Goal: Task Accomplishment & Management: Manage account settings

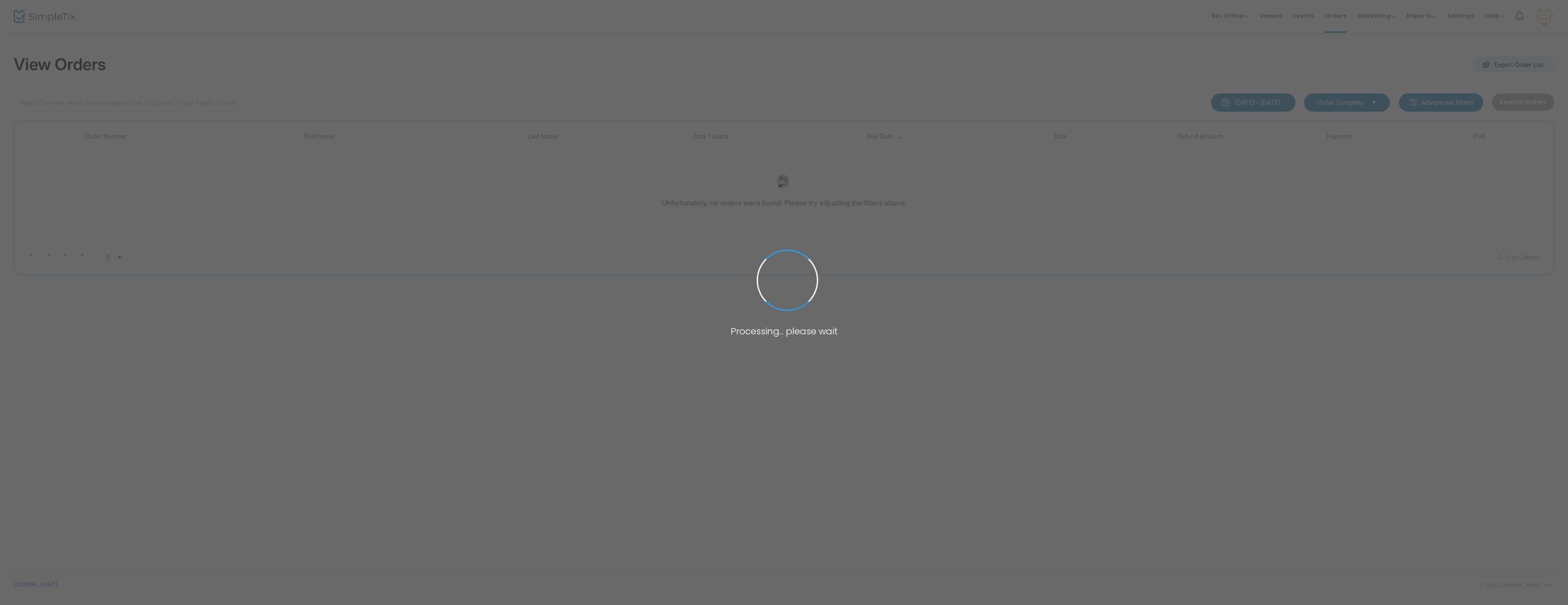
type input "[PERSON_NAME]"
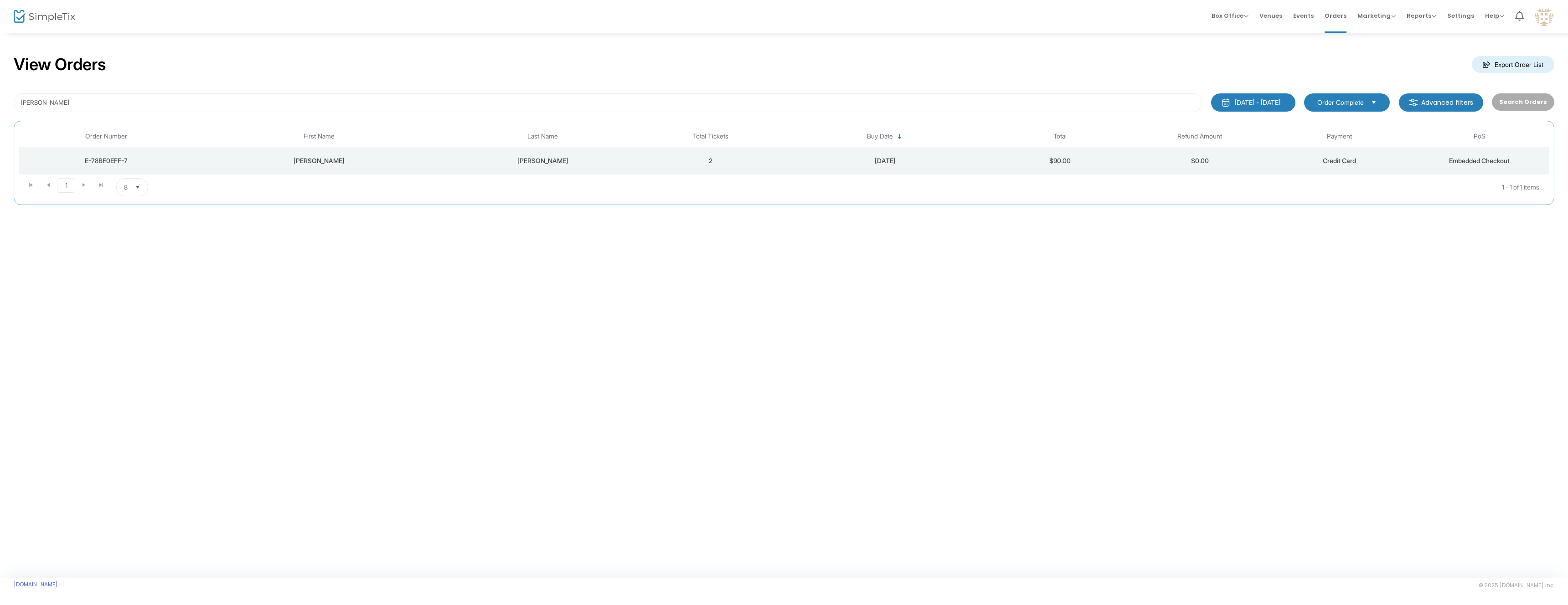
click at [414, 162] on div "[PERSON_NAME]" at bounding box center [320, 161] width 247 height 9
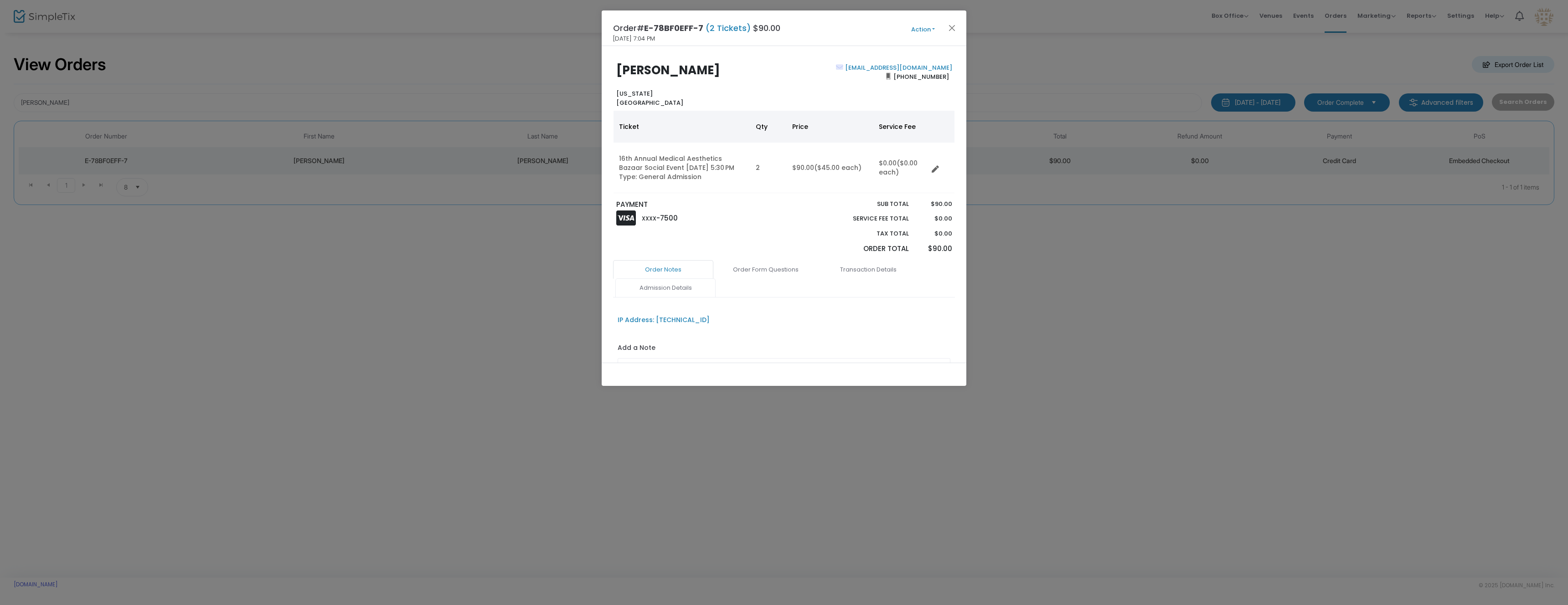
click at [677, 279] on link "Admission Details" at bounding box center [666, 288] width 101 height 19
click at [906, 30] on button "Action" at bounding box center [923, 30] width 55 height 10
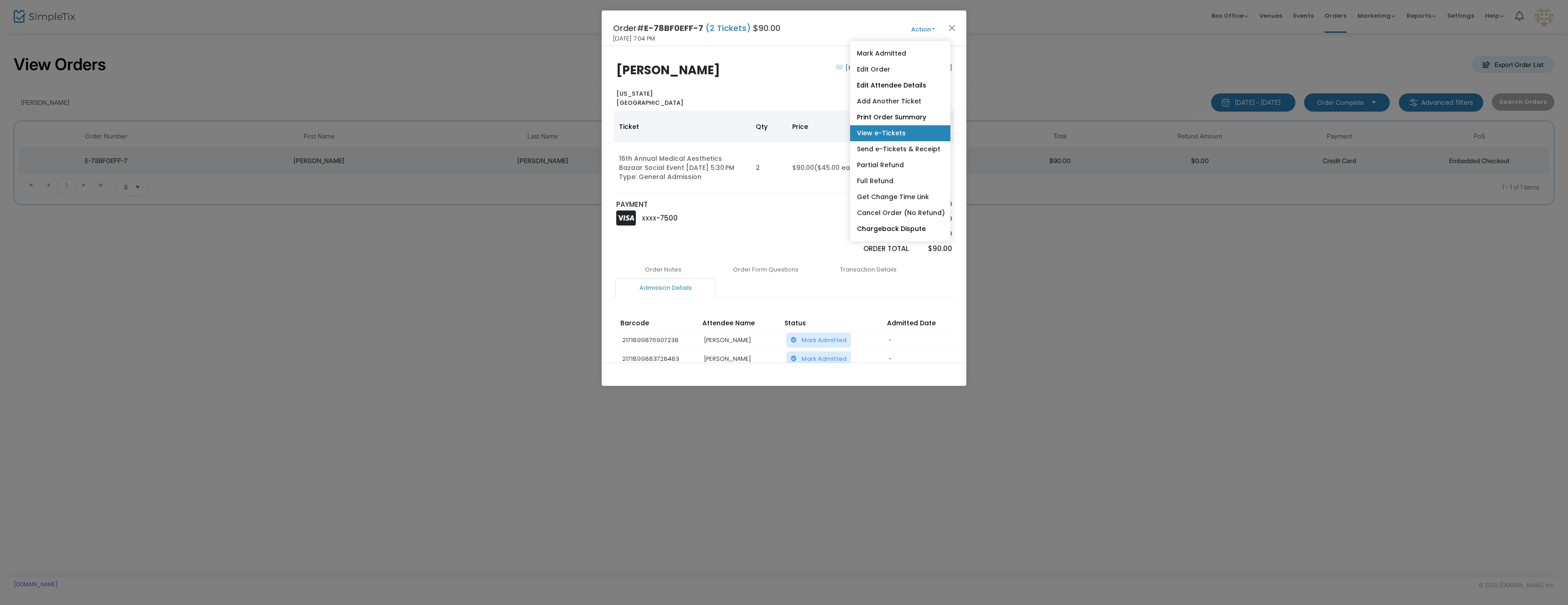
click at [907, 133] on link "View e-Tickets" at bounding box center [901, 133] width 101 height 16
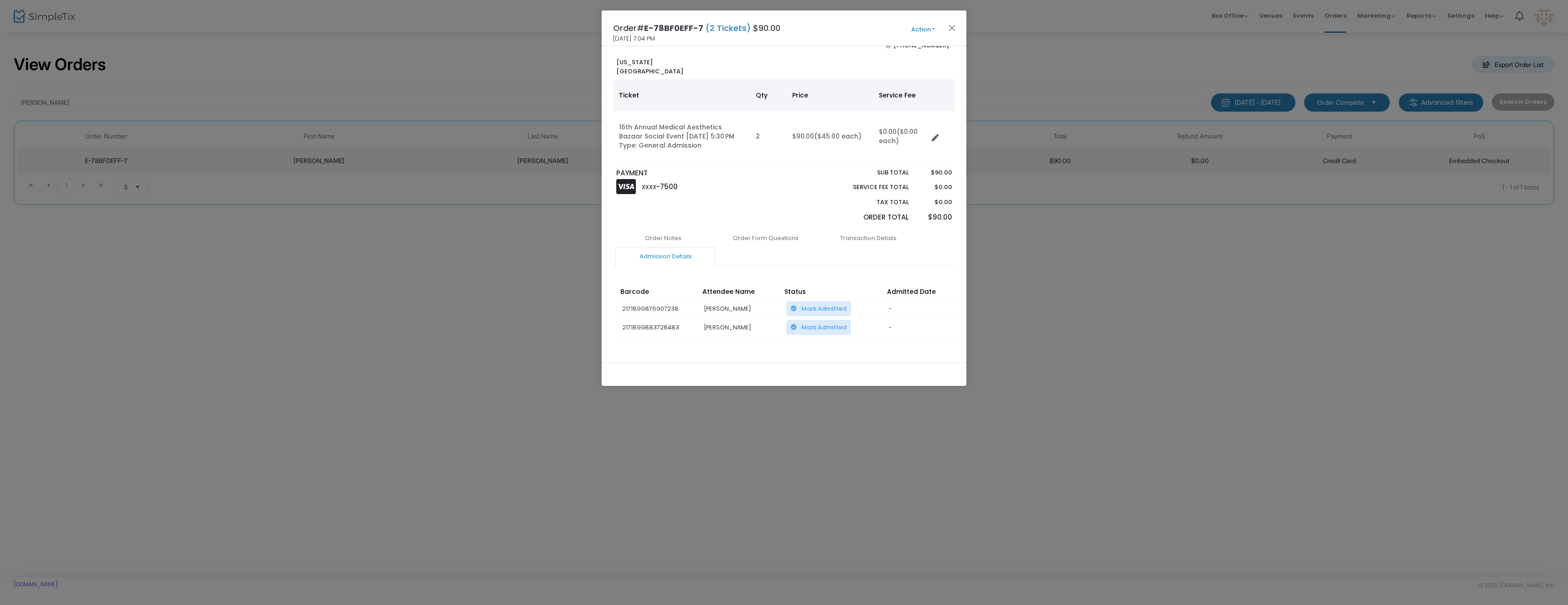
scroll to position [68, 0]
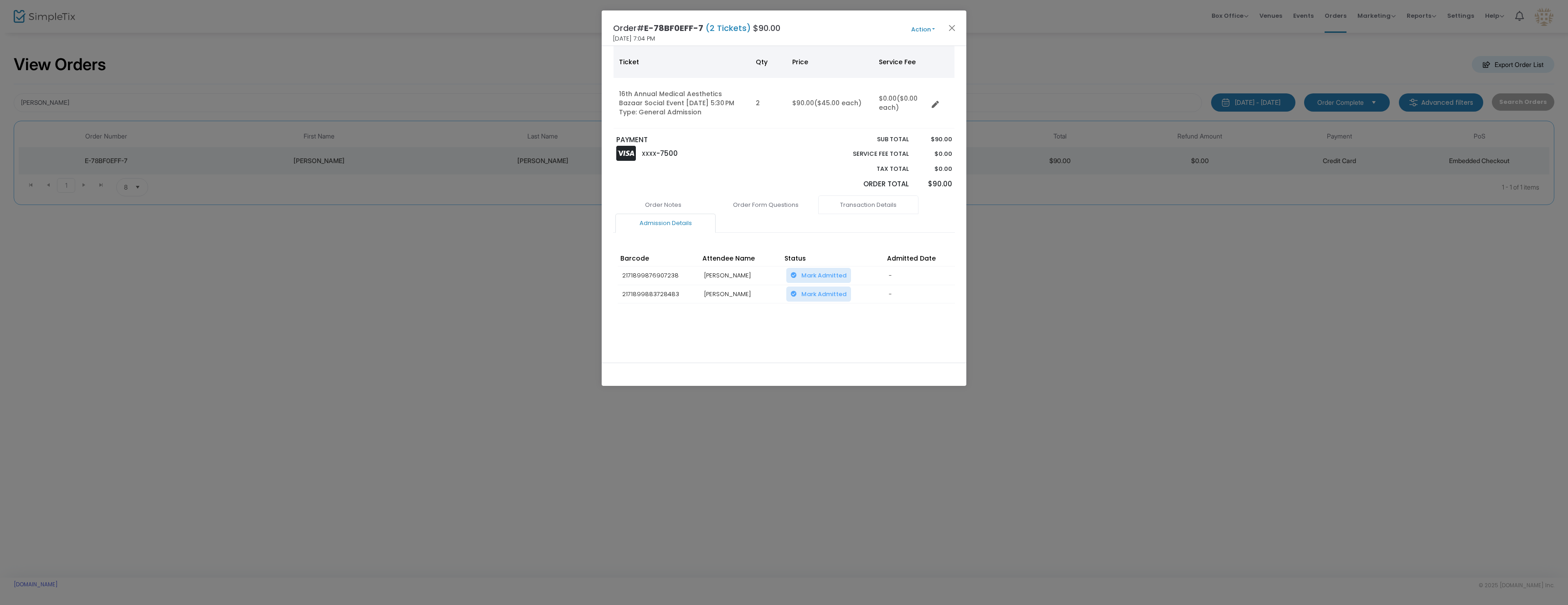
click at [872, 201] on link "Transaction Details" at bounding box center [868, 205] width 101 height 19
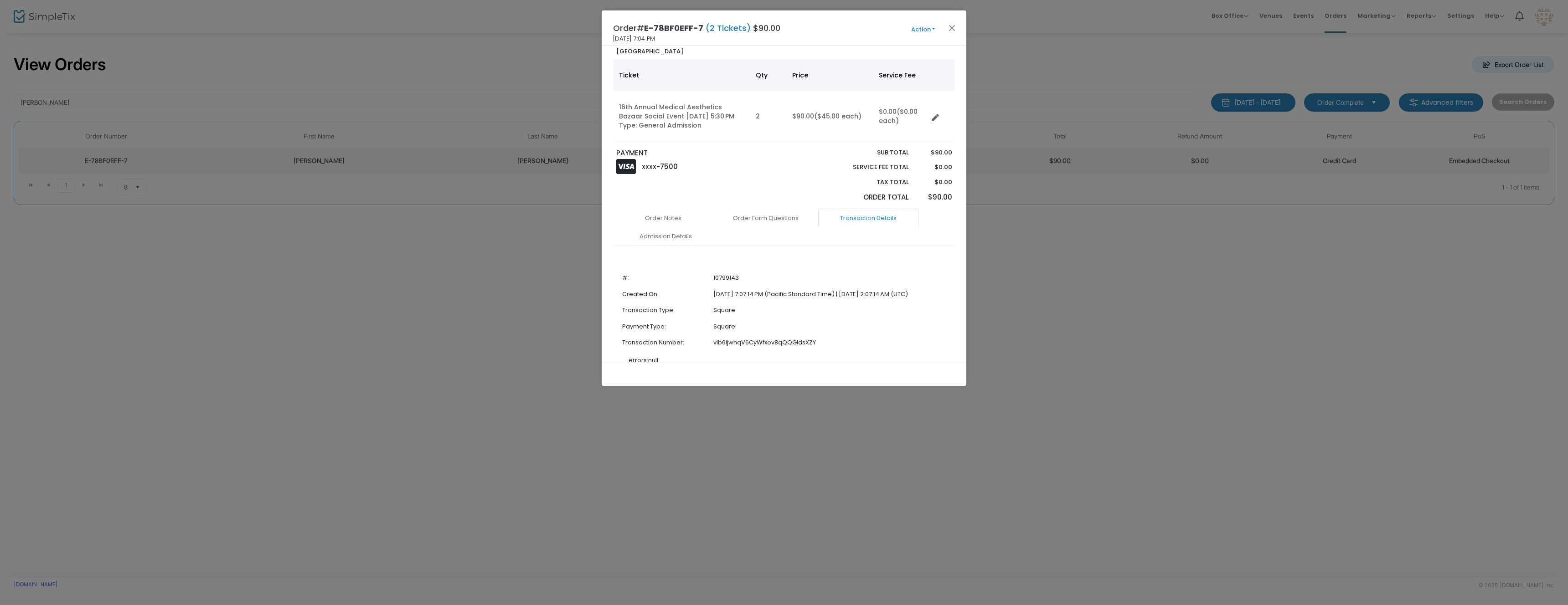
scroll to position [0, 0]
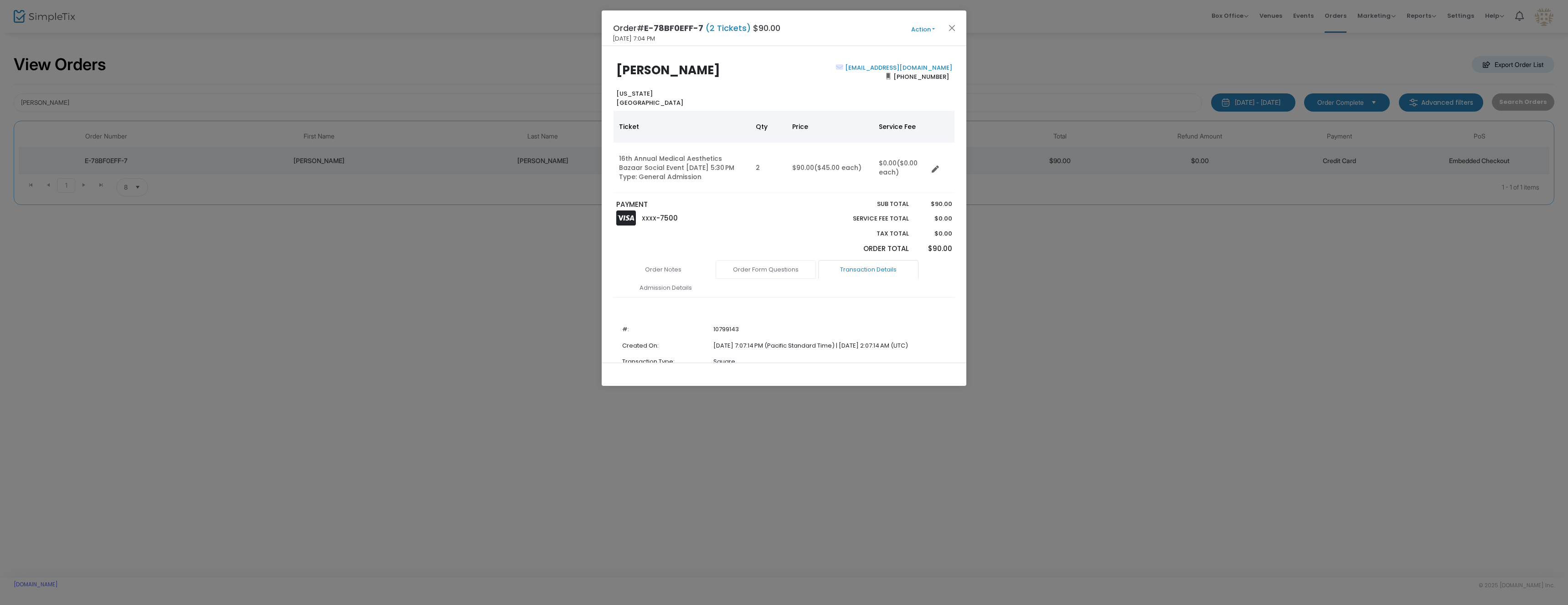
click at [752, 264] on link "Order Form Questions" at bounding box center [766, 269] width 101 height 19
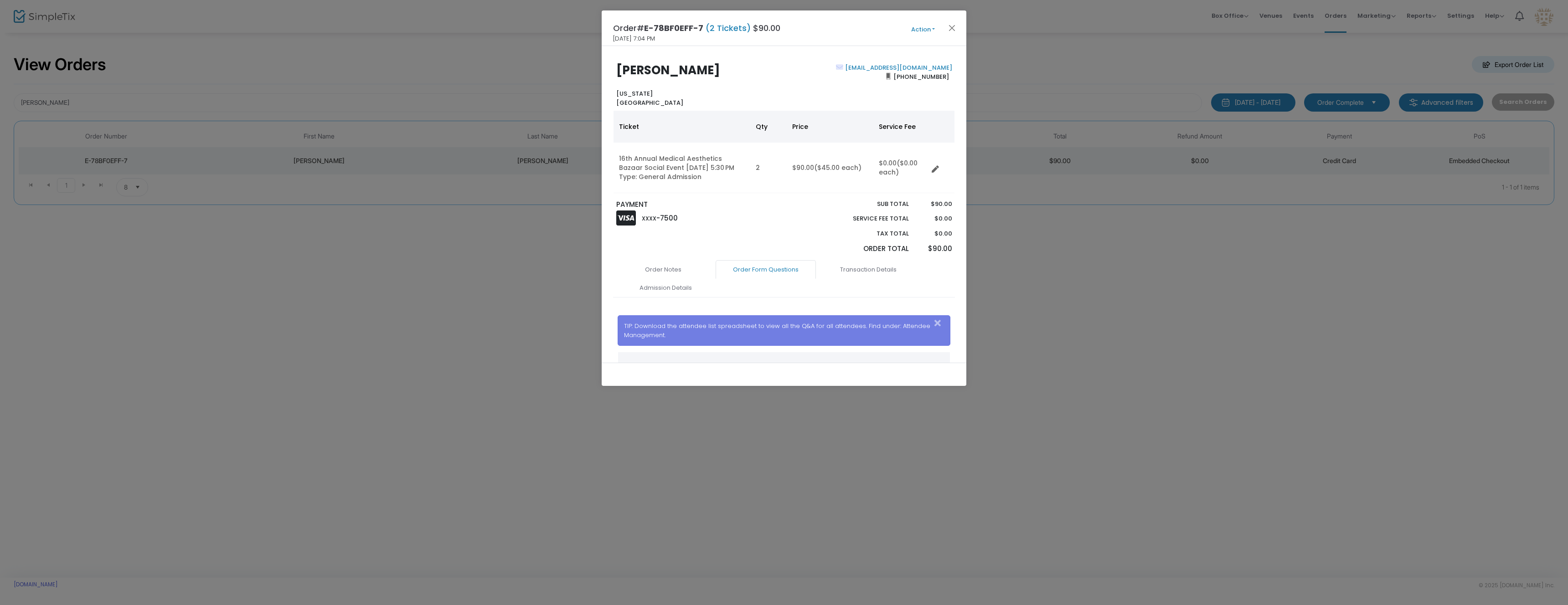
scroll to position [107, 0]
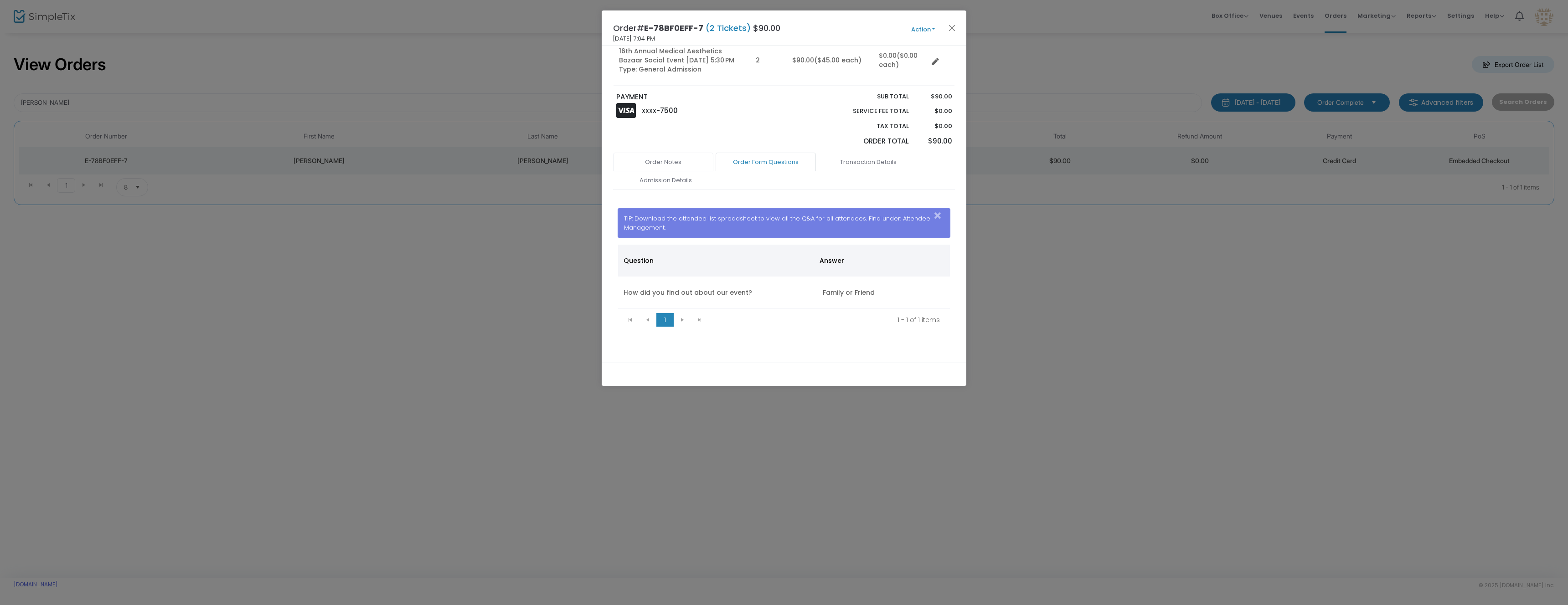
click at [672, 158] on link "Order Notes" at bounding box center [664, 162] width 101 height 19
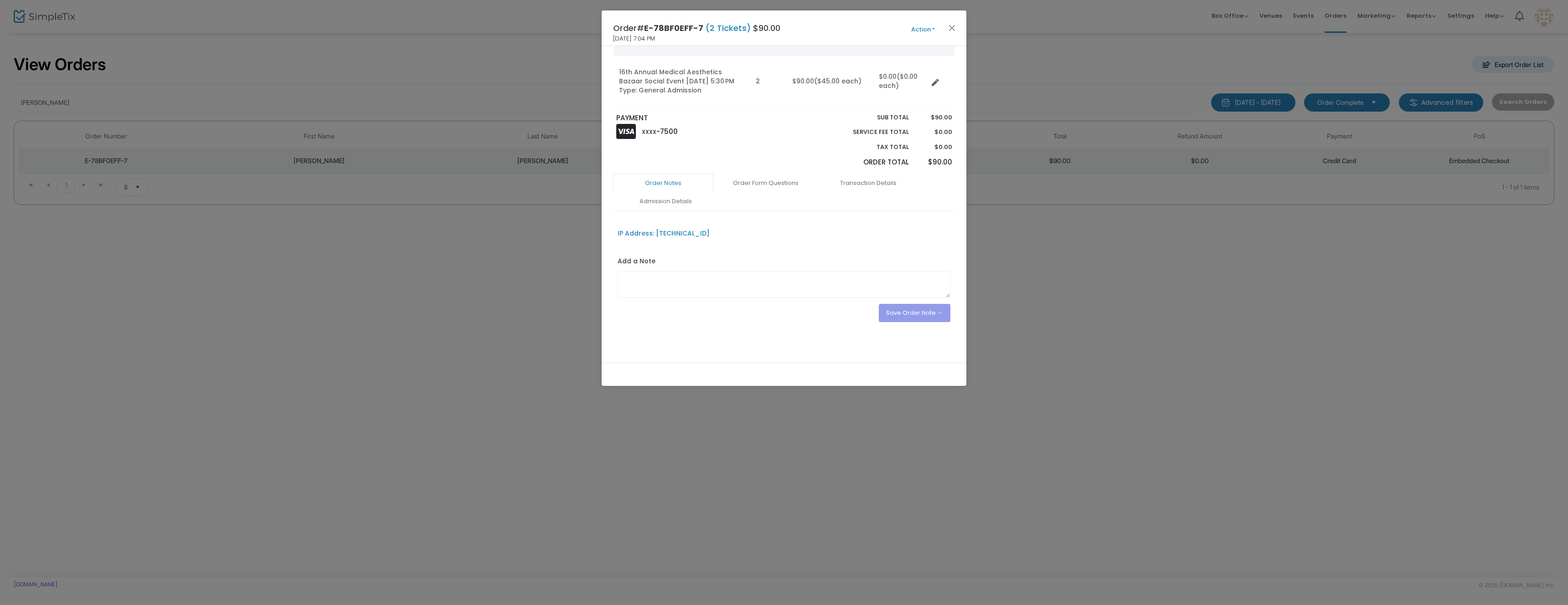
scroll to position [0, 0]
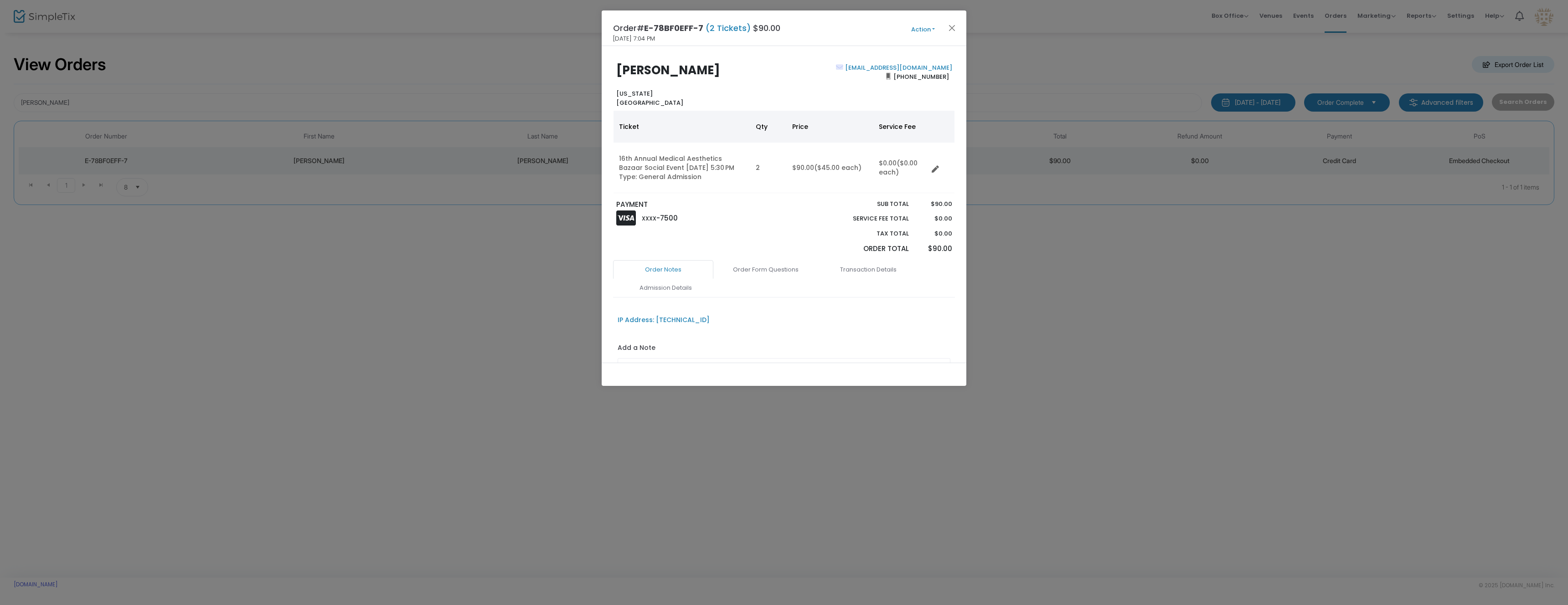
click at [926, 31] on button "Action" at bounding box center [923, 30] width 55 height 10
click at [887, 145] on link "Send e-Tickets & Receipt" at bounding box center [901, 149] width 101 height 16
type input "[EMAIL_ADDRESS][DOMAIN_NAME]"
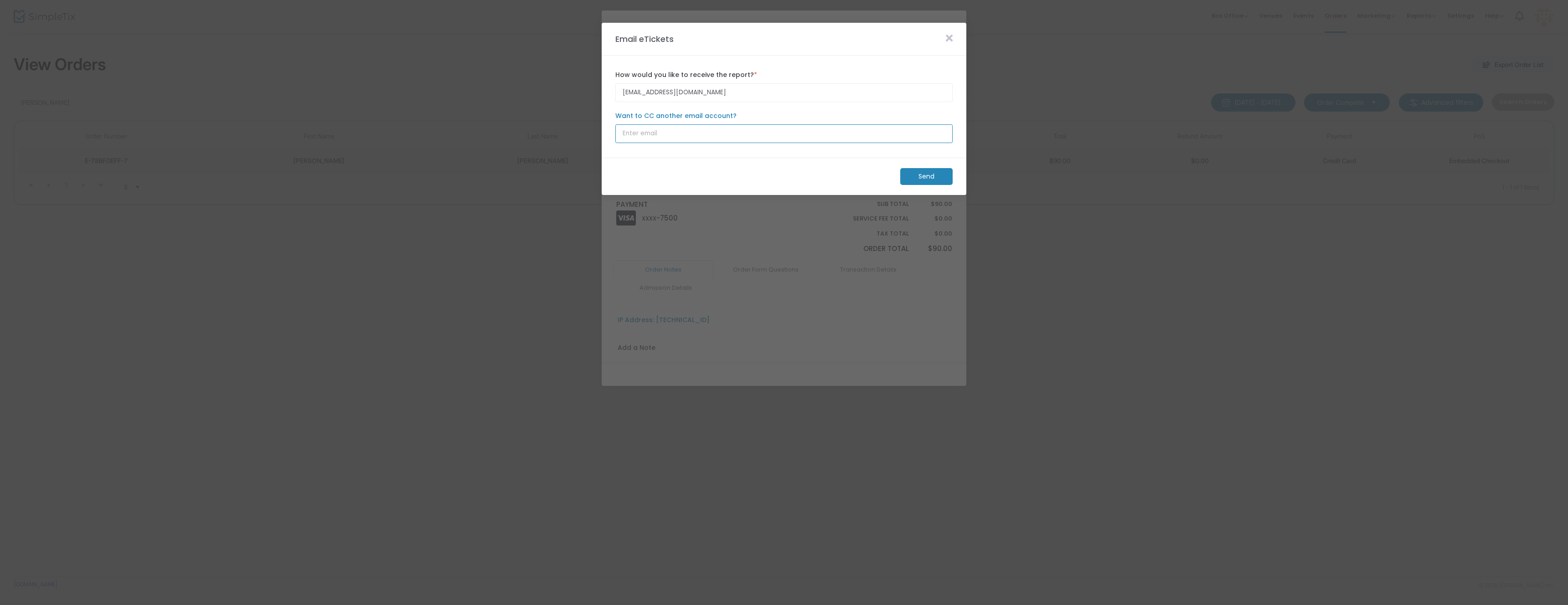
click at [761, 139] on input "Want to CC another email account?" at bounding box center [784, 134] width 337 height 19
paste input "[EMAIL_ADDRESS][DOMAIN_NAME]"
type input "[EMAIL_ADDRESS][DOMAIN_NAME]"
click at [804, 158] on m-panel-footer "Send" at bounding box center [784, 176] width 365 height 37
click at [922, 175] on m-button "Send" at bounding box center [927, 176] width 53 height 17
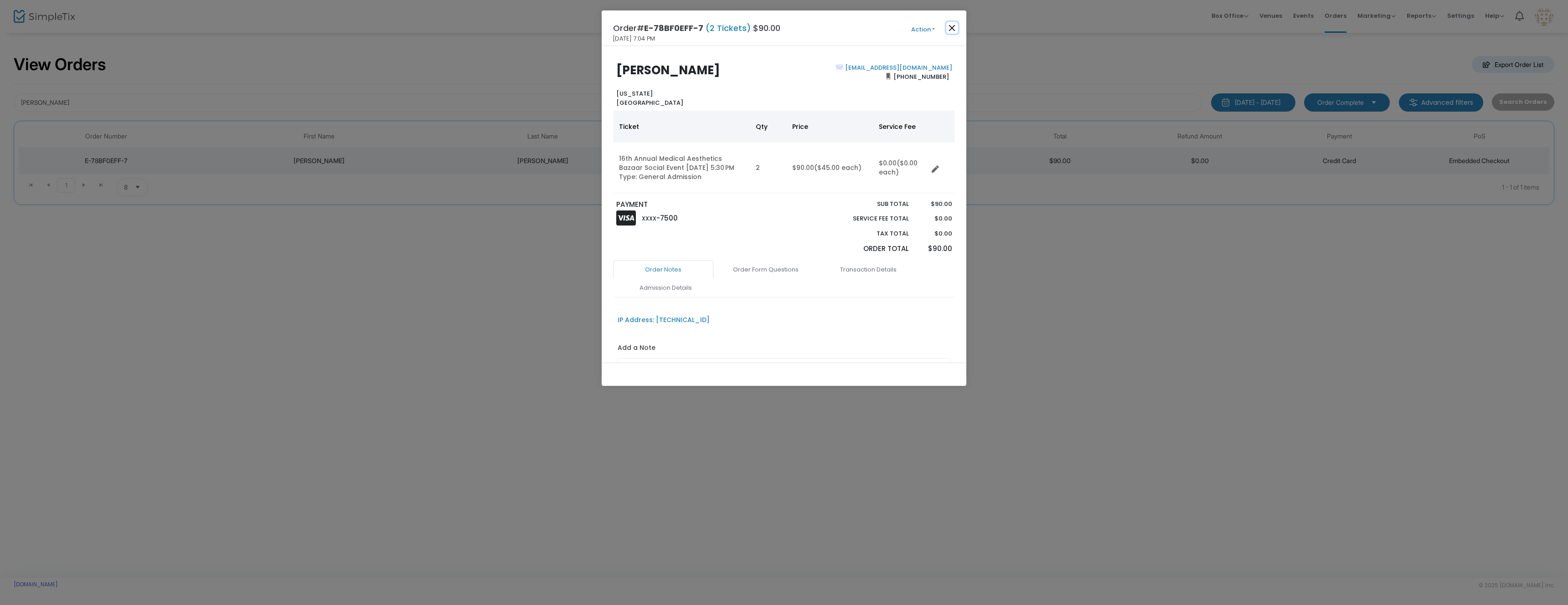
drag, startPoint x: 950, startPoint y: 29, endPoint x: 954, endPoint y: 30, distance: 4.1
click at [950, 29] on button "Close" at bounding box center [953, 28] width 12 height 12
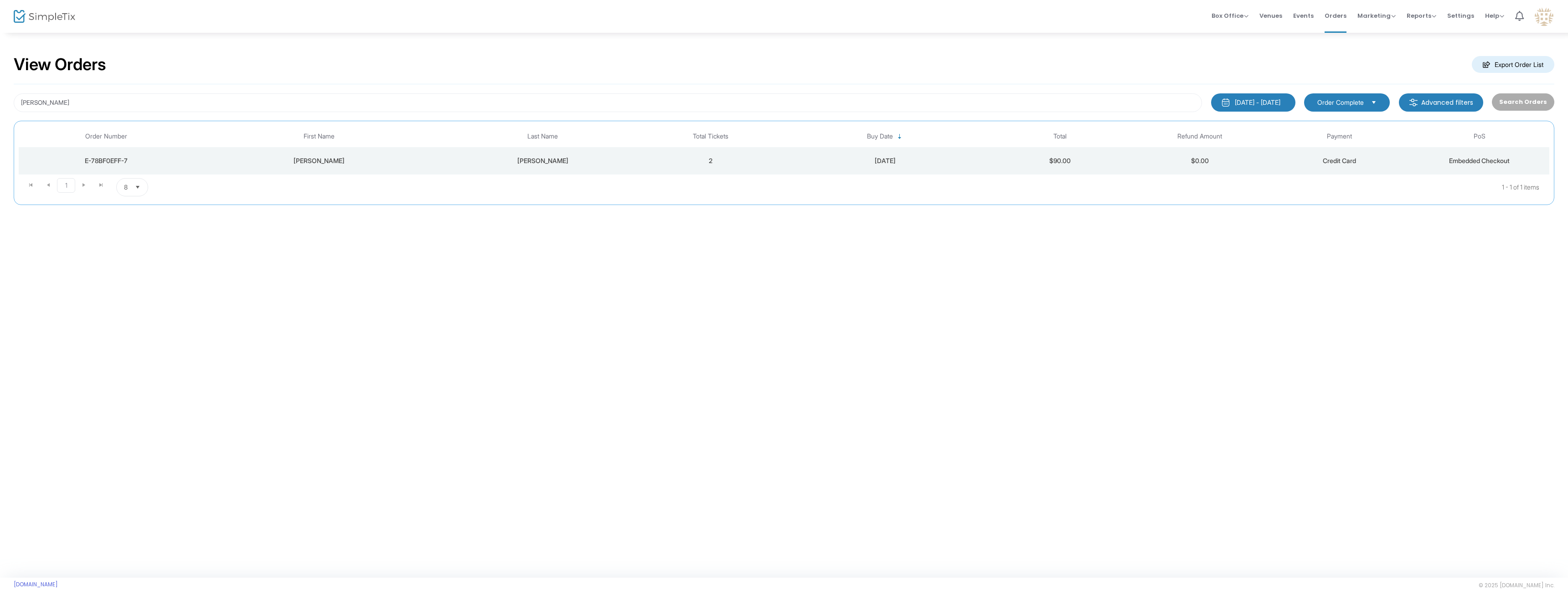
click at [1305, 14] on span "Events" at bounding box center [1304, 15] width 20 height 23
